Goal: Information Seeking & Learning: Learn about a topic

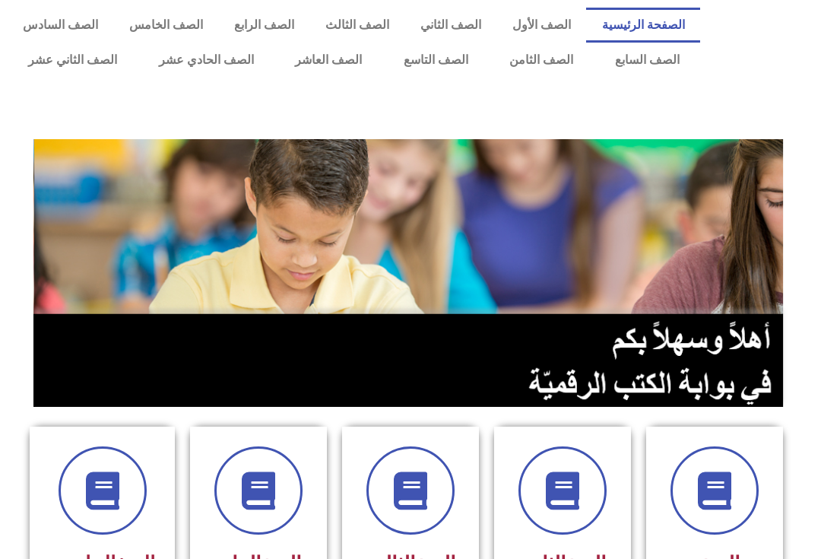
click at [541, 52] on link "الصف الثامن" at bounding box center [542, 60] width 106 height 35
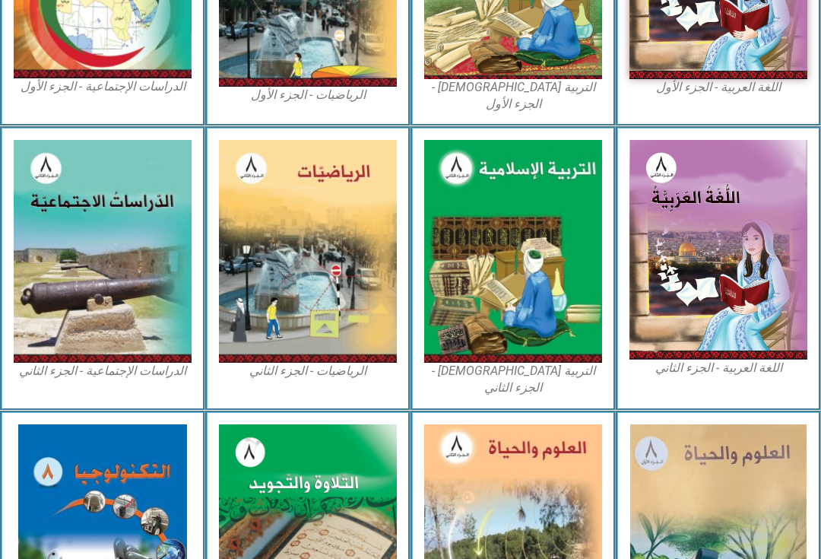
scroll to position [551, 0]
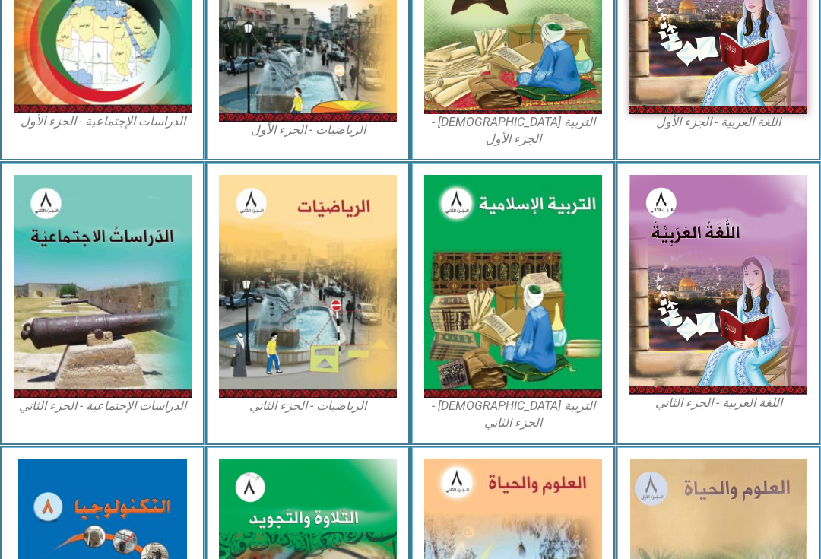
click at [580, 211] on img at bounding box center [513, 286] width 178 height 223
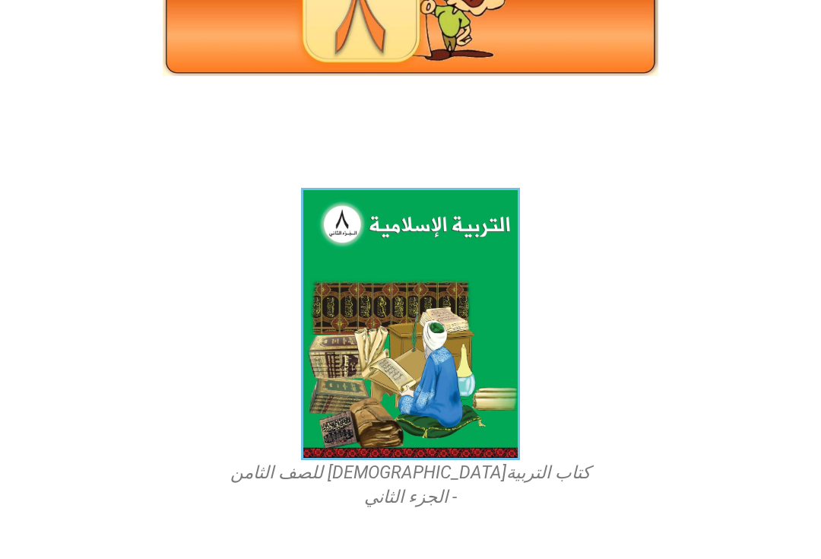
scroll to position [260, 0]
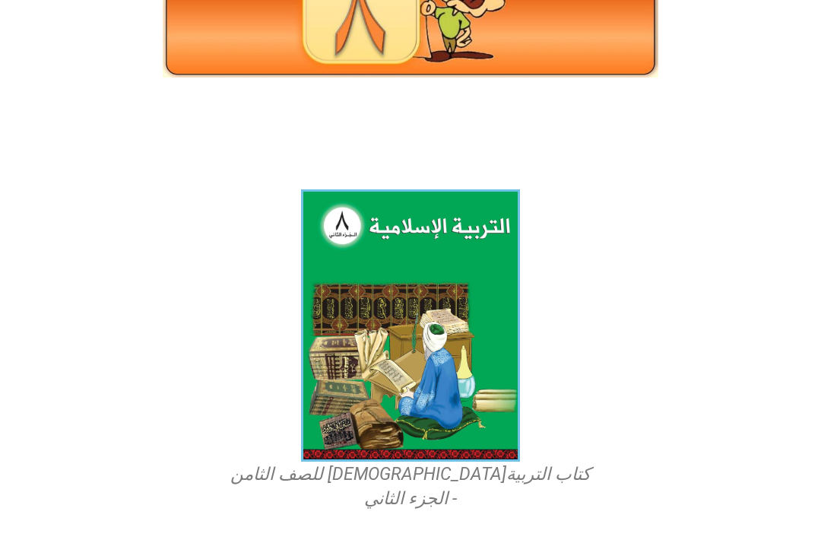
click at [471, 306] on img at bounding box center [410, 325] width 219 height 272
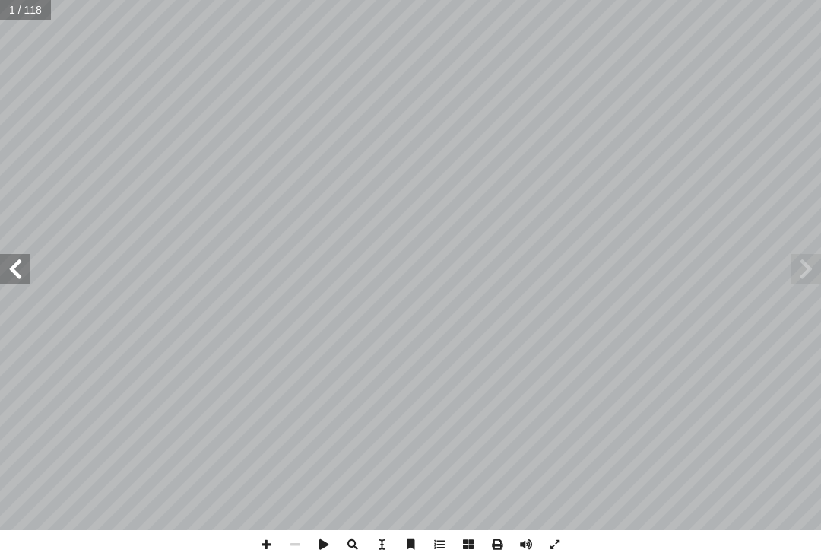
click at [795, 273] on span at bounding box center [806, 269] width 30 height 30
click at [804, 278] on span at bounding box center [806, 269] width 30 height 30
click at [814, 265] on span at bounding box center [806, 269] width 30 height 30
click at [810, 268] on span at bounding box center [806, 269] width 30 height 30
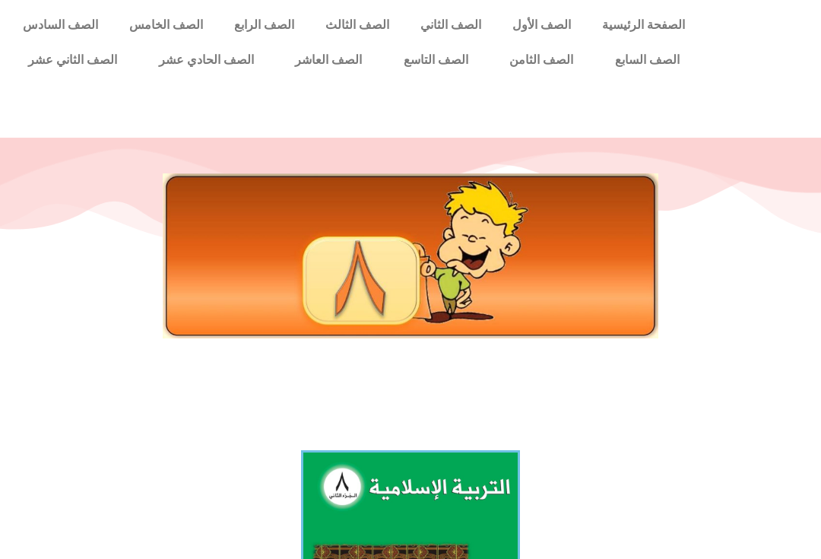
scroll to position [-19, 0]
click at [544, 56] on link "الصف الثامن" at bounding box center [542, 60] width 106 height 35
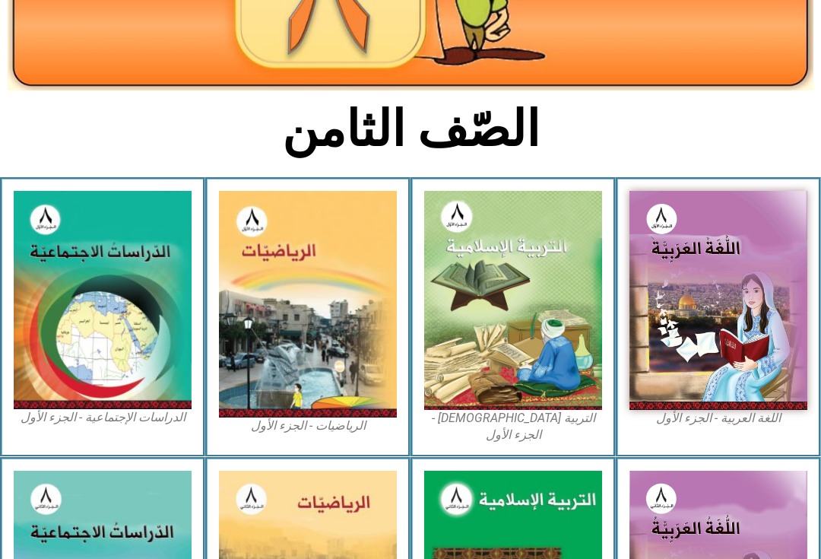
scroll to position [255, 0]
click at [509, 230] on img at bounding box center [513, 300] width 178 height 219
